Goal: Find specific page/section: Find specific page/section

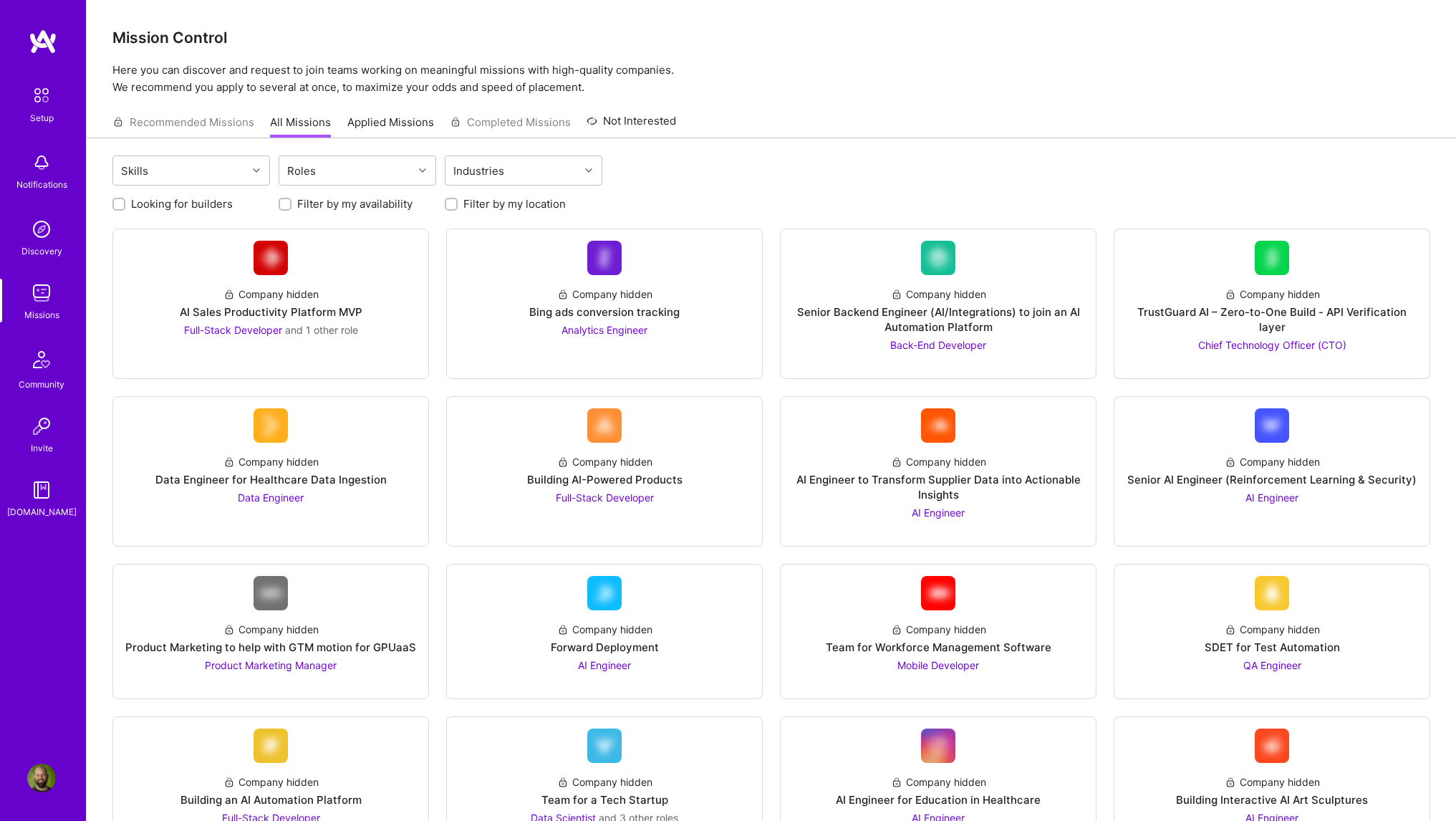
scroll to position [1217, 0]
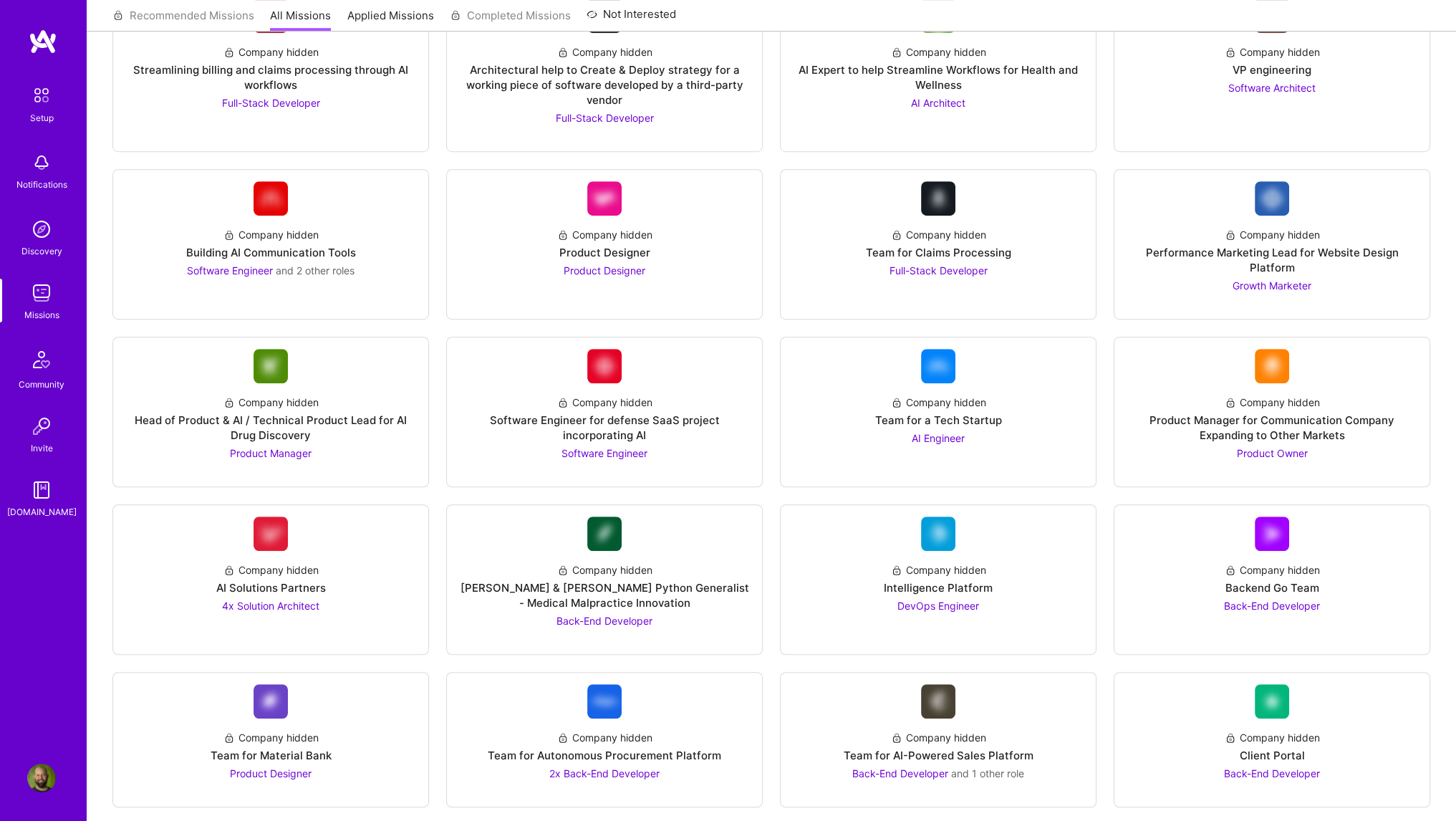
click at [49, 166] on img at bounding box center [41, 162] width 29 height 29
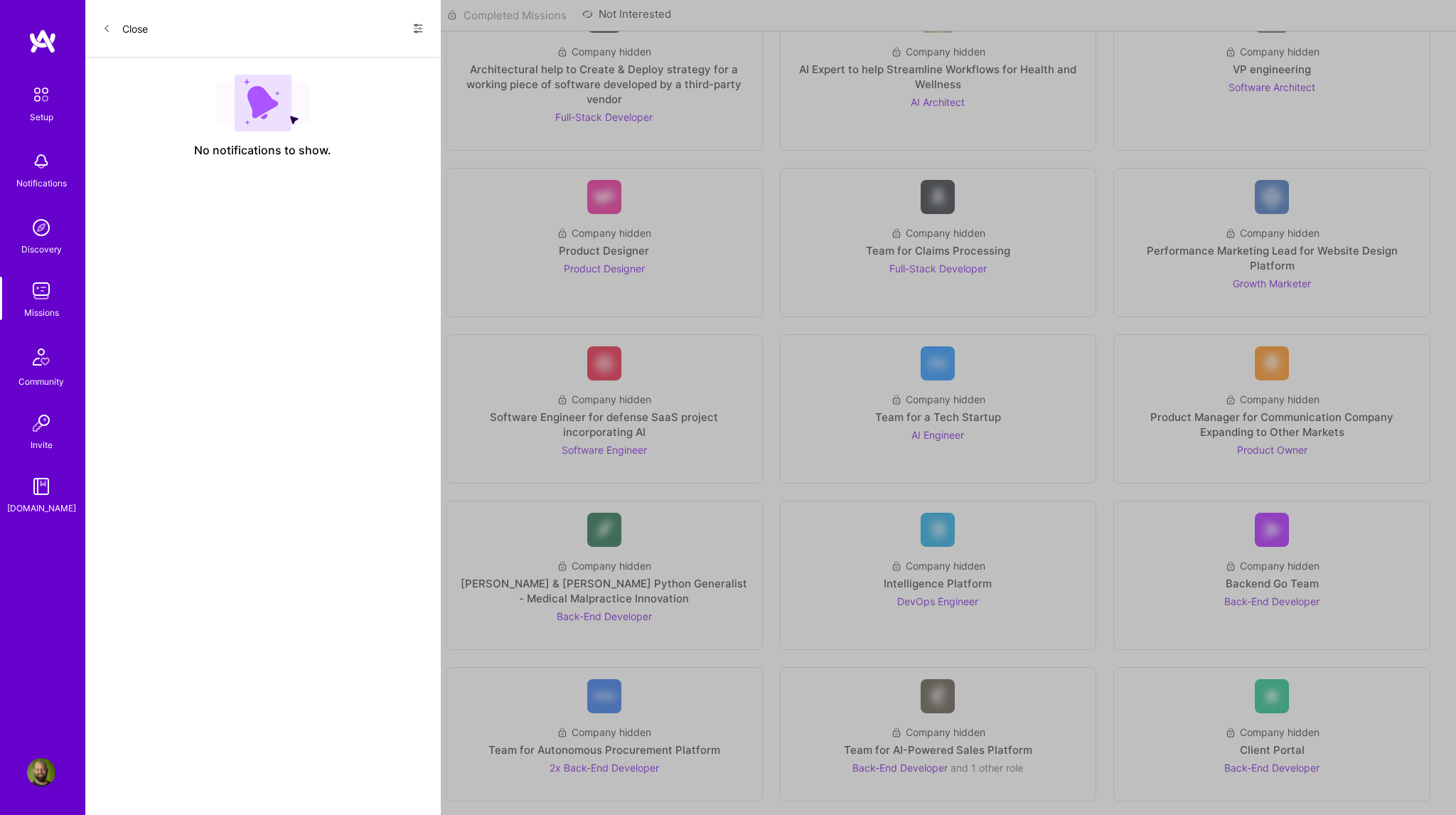
click at [424, 26] on div "Close Show all notifications Show unread notifications only" at bounding box center [263, 29] width 356 height 57
click at [421, 26] on icon at bounding box center [418, 29] width 11 height 11
click at [348, 60] on span "Show all notifications" at bounding box center [318, 57] width 99 height 14
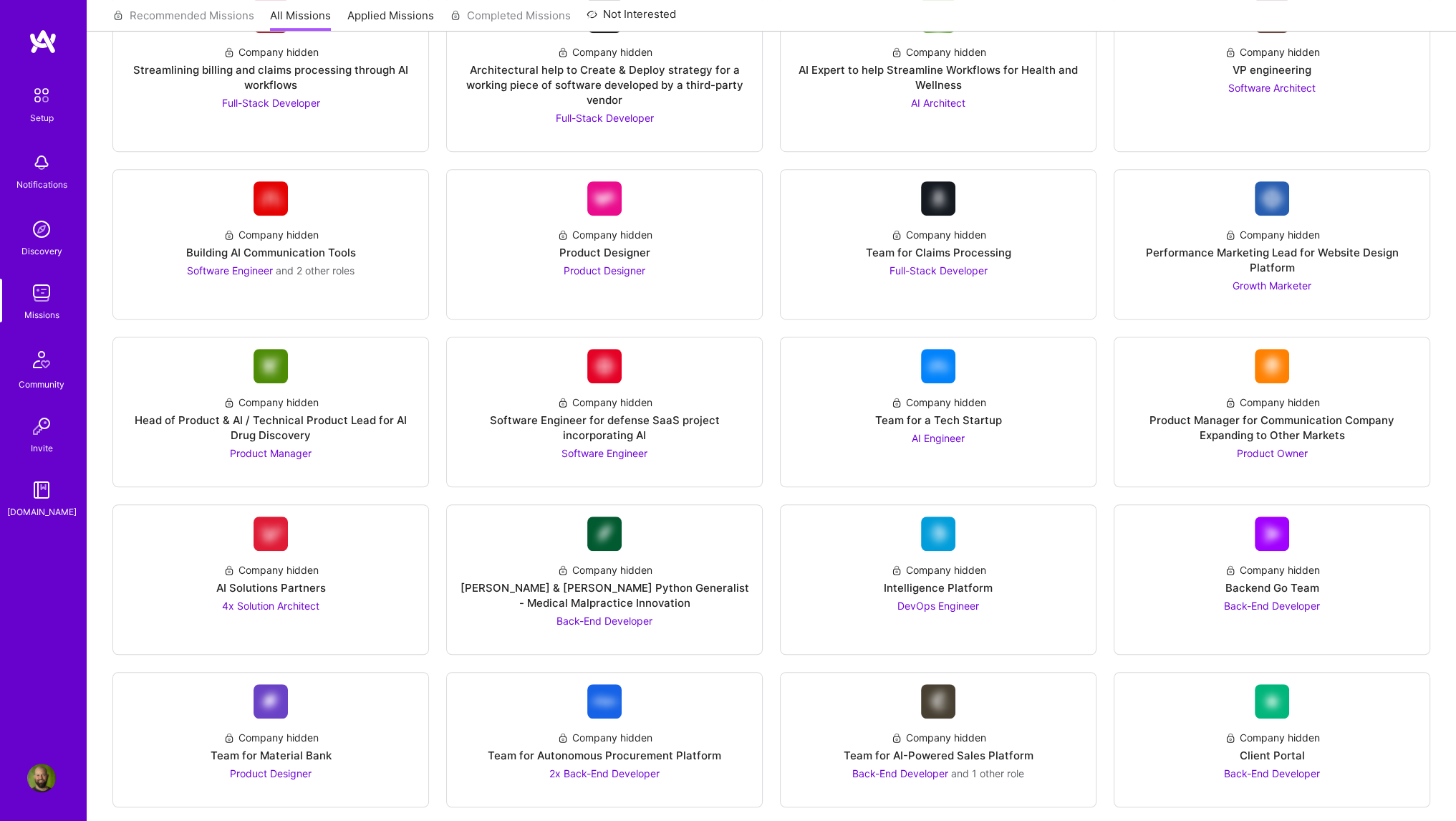
click at [43, 295] on img at bounding box center [41, 292] width 29 height 29
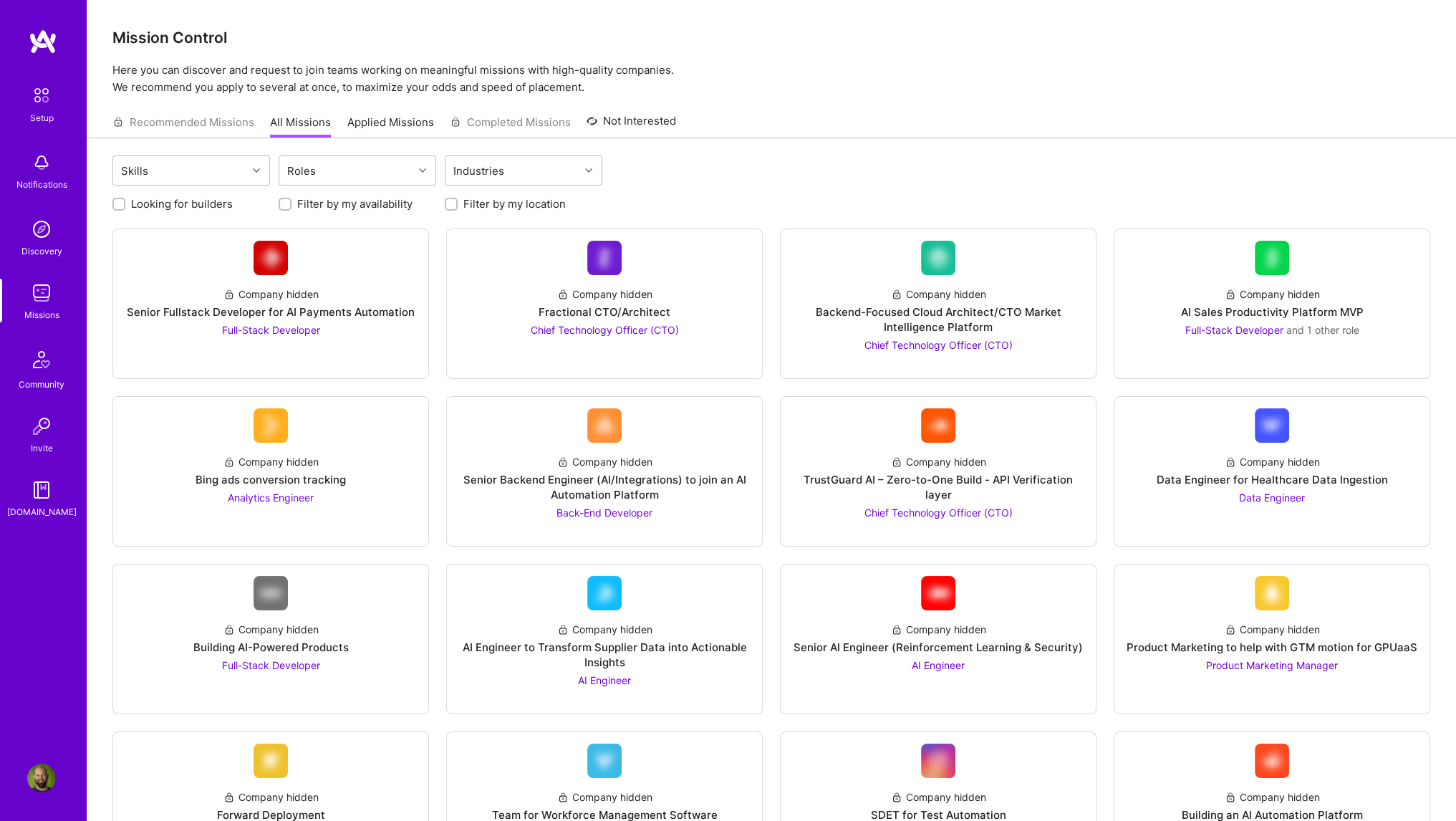
click at [384, 126] on link "Applied Missions" at bounding box center [391, 126] width 87 height 24
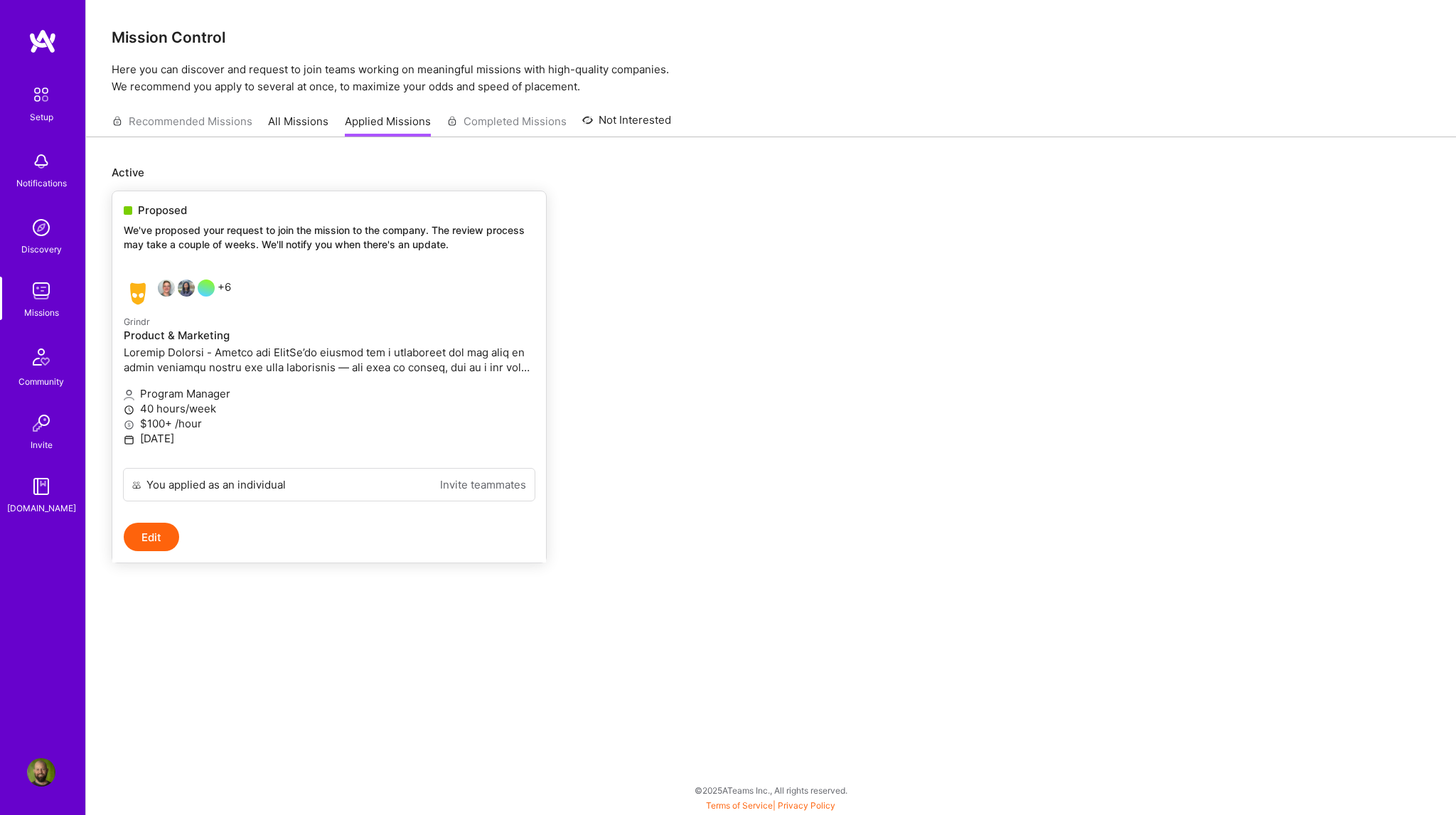
click at [275, 224] on p "We've proposed your request to join the mission to the company. The review proc…" at bounding box center [329, 237] width 411 height 28
click at [157, 218] on div "Proposed We've proposed your request to join the mission to the company. The re…" at bounding box center [329, 230] width 434 height 77
click at [39, 357] on img at bounding box center [41, 357] width 34 height 34
